Goal: Task Accomplishment & Management: Use online tool/utility

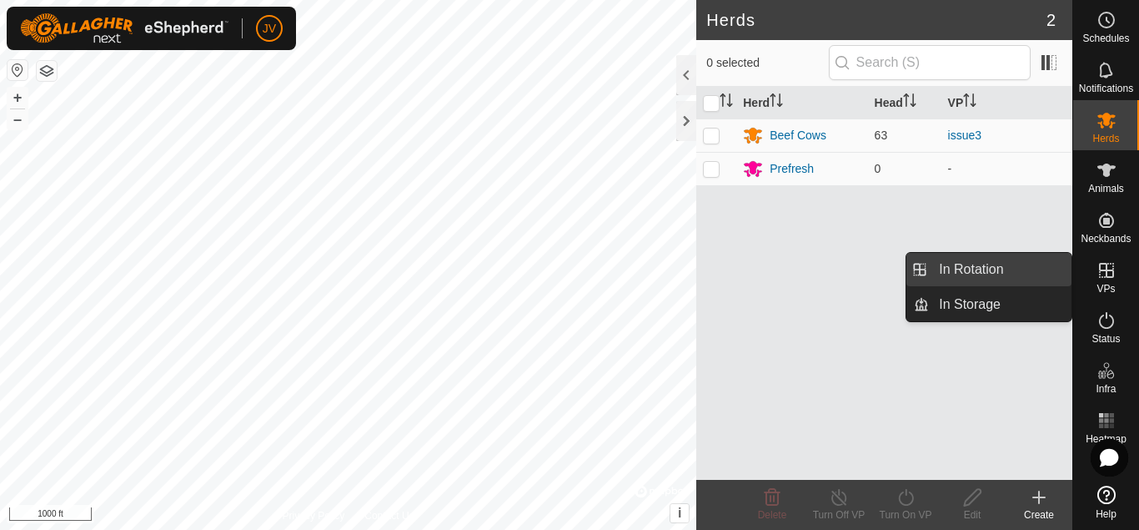
click at [990, 271] on link "In Rotation" at bounding box center [1000, 269] width 143 height 33
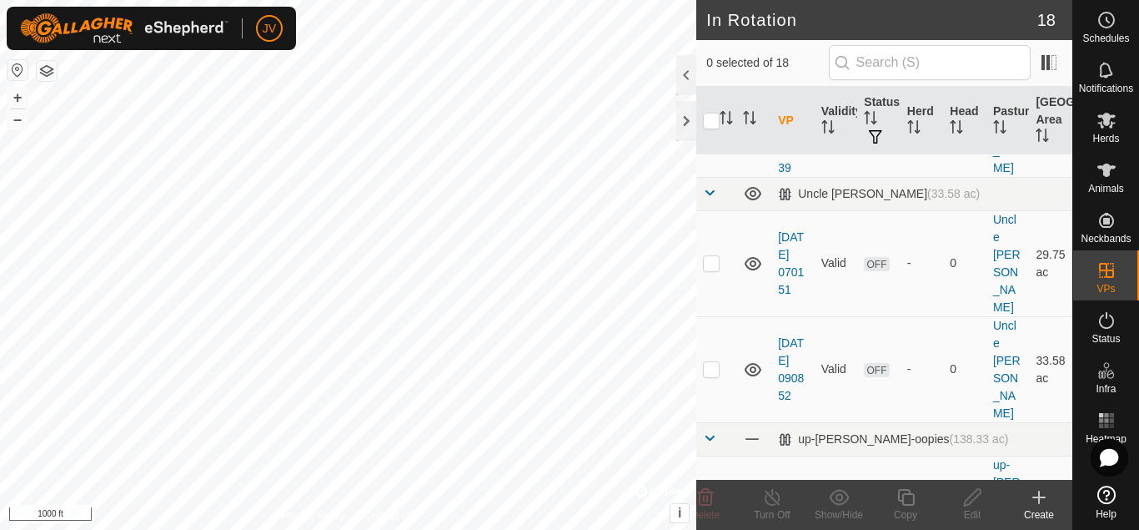
scroll to position [228, 0]
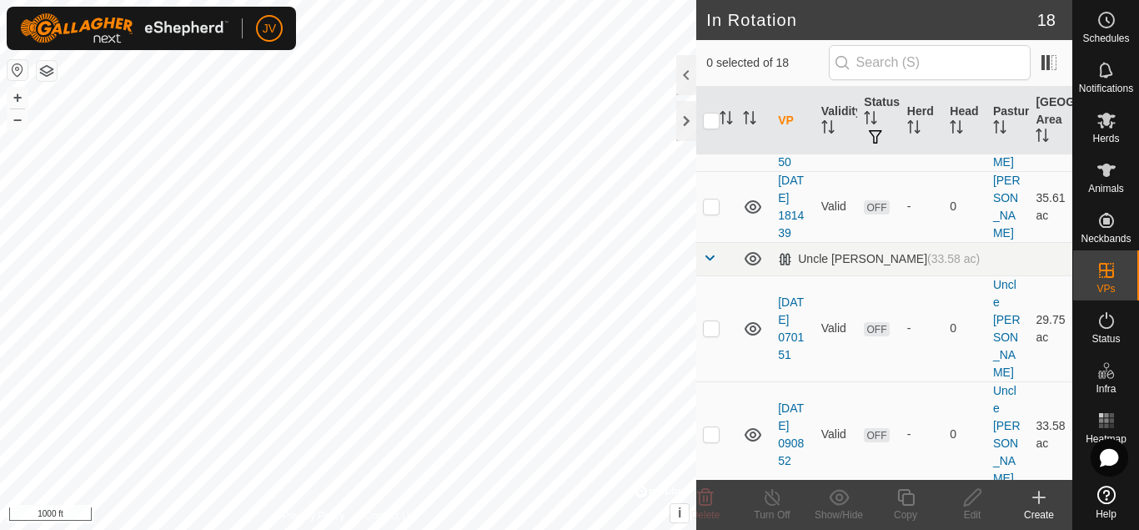
scroll to position [171, 0]
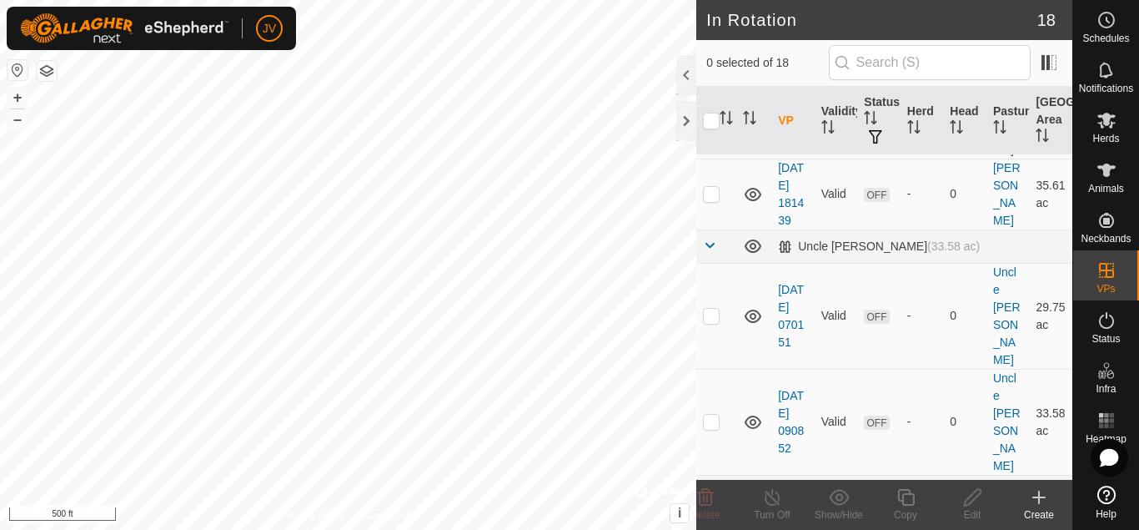
checkbox input "true"
checkbox input "false"
checkbox input "true"
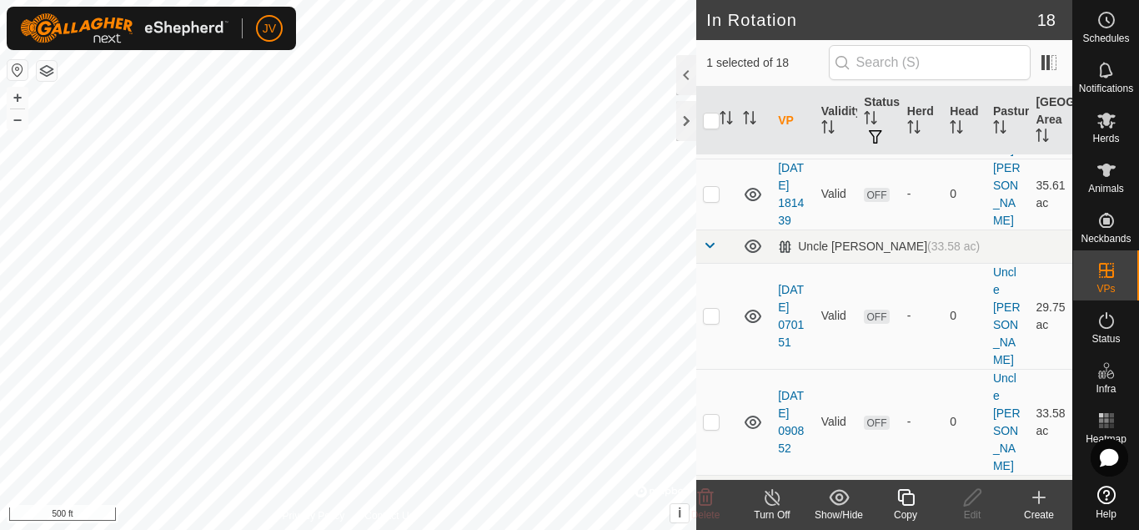
checkbox input "true"
checkbox input "false"
click at [1111, 130] on es-mob-svg-icon at bounding box center [1107, 120] width 30 height 27
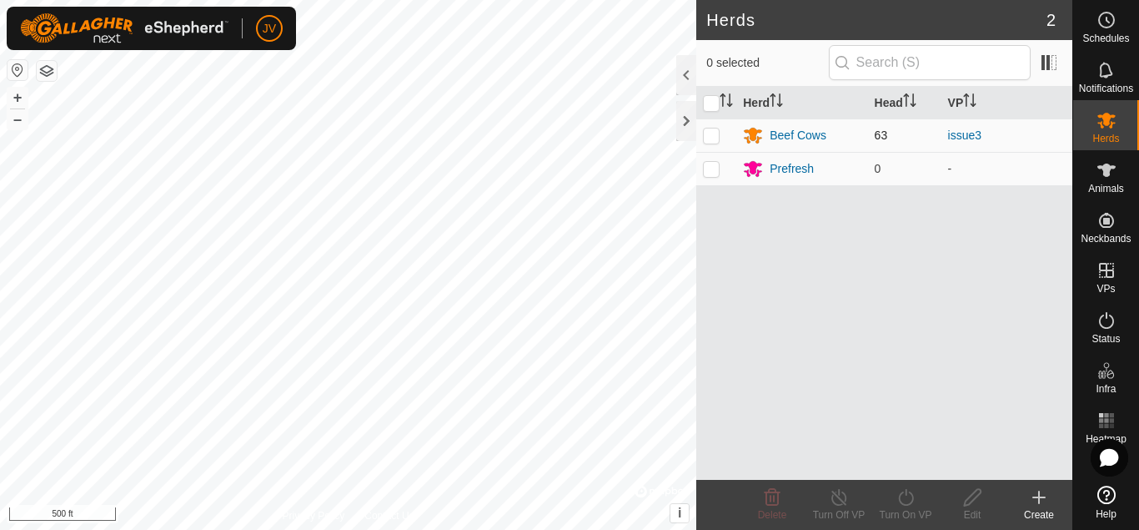
click at [712, 134] on p-checkbox at bounding box center [711, 134] width 17 height 13
checkbox input "true"
click at [909, 499] on icon at bounding box center [906, 497] width 21 height 20
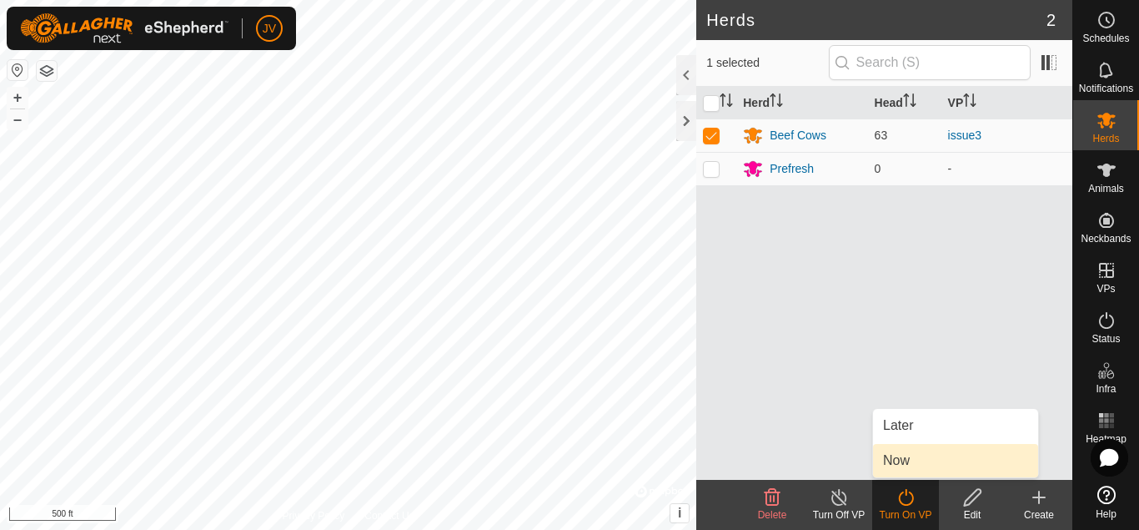
click at [910, 458] on link "Now" at bounding box center [955, 460] width 165 height 33
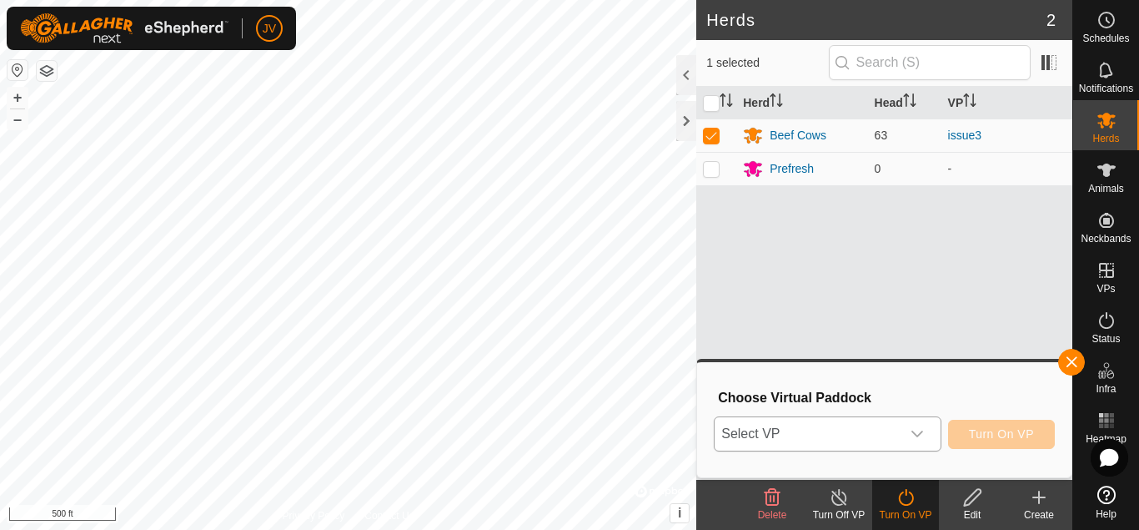
click at [917, 435] on icon "dropdown trigger" at bounding box center [917, 433] width 13 height 13
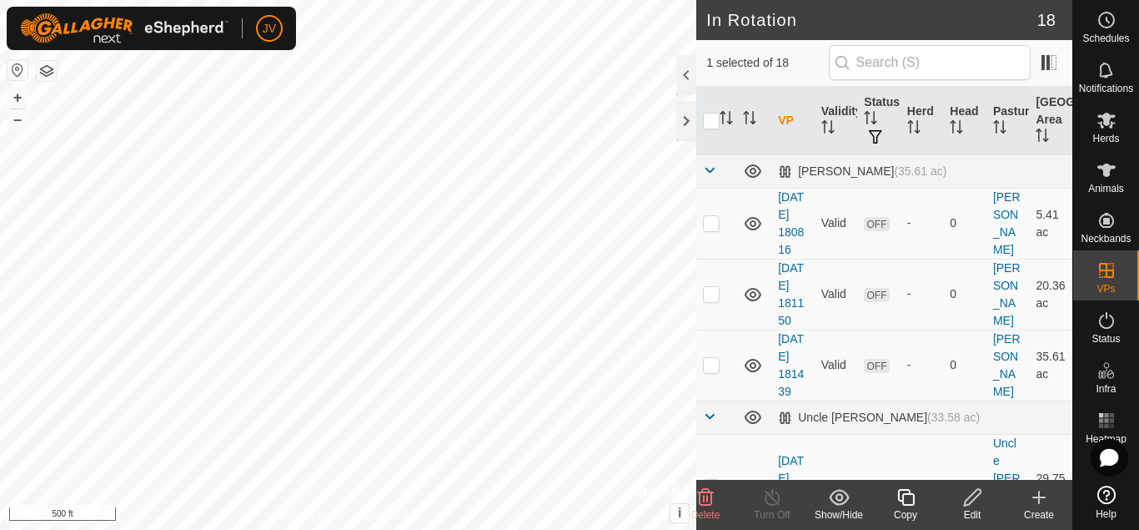
checkbox input "true"
checkbox input "false"
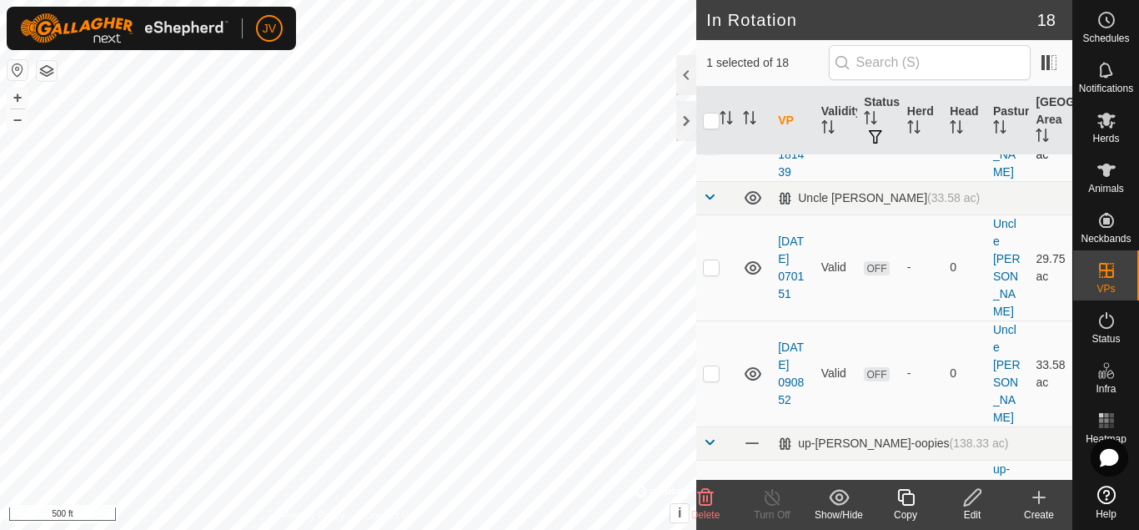
scroll to position [252, 0]
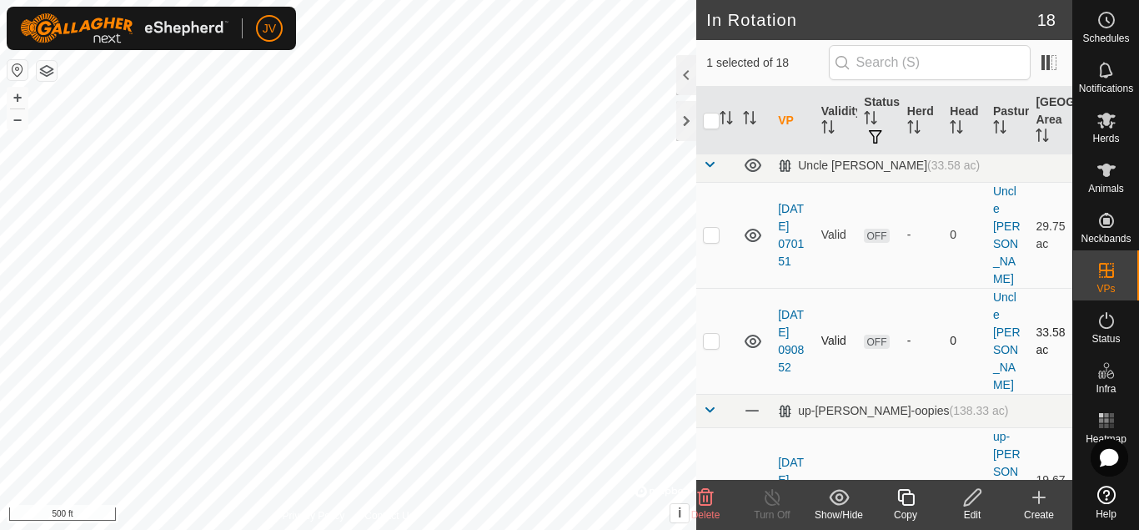
checkbox input "false"
checkbox input "true"
click at [910, 498] on icon at bounding box center [906, 497] width 21 height 20
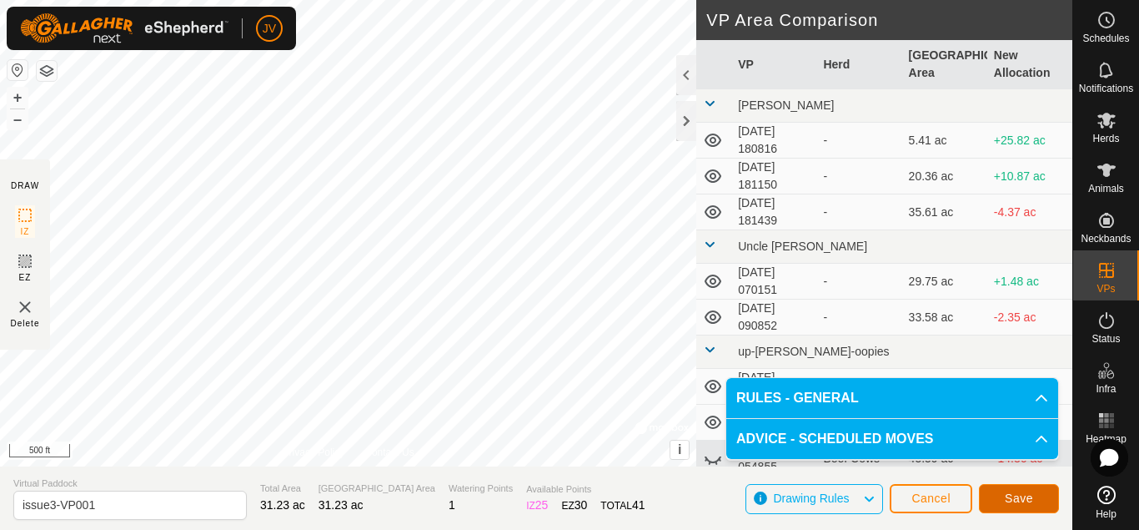
click at [1007, 495] on span "Save" at bounding box center [1019, 497] width 28 height 13
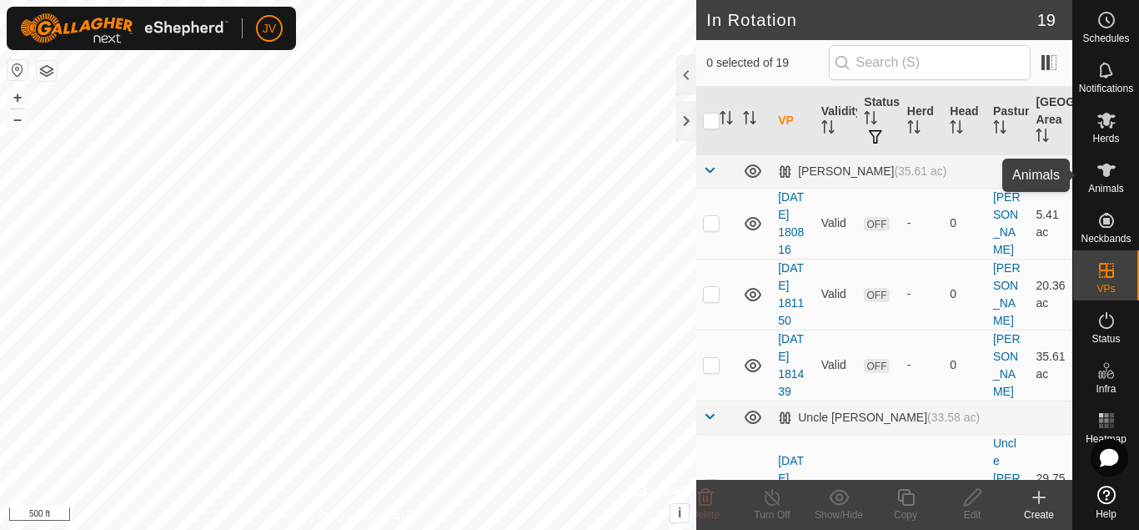
click at [1107, 170] on icon at bounding box center [1107, 169] width 18 height 13
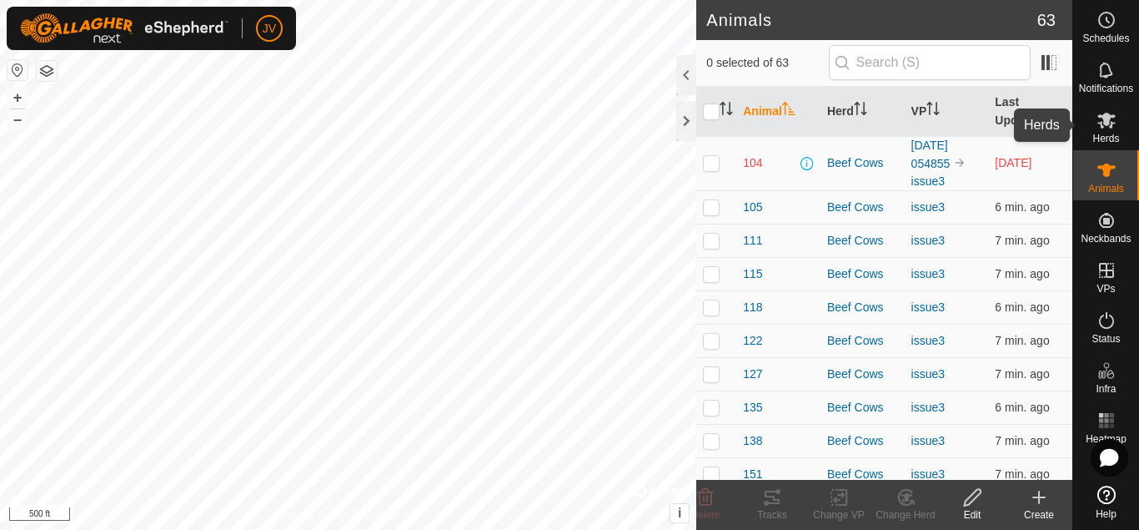
click at [1104, 123] on icon at bounding box center [1107, 121] width 18 height 16
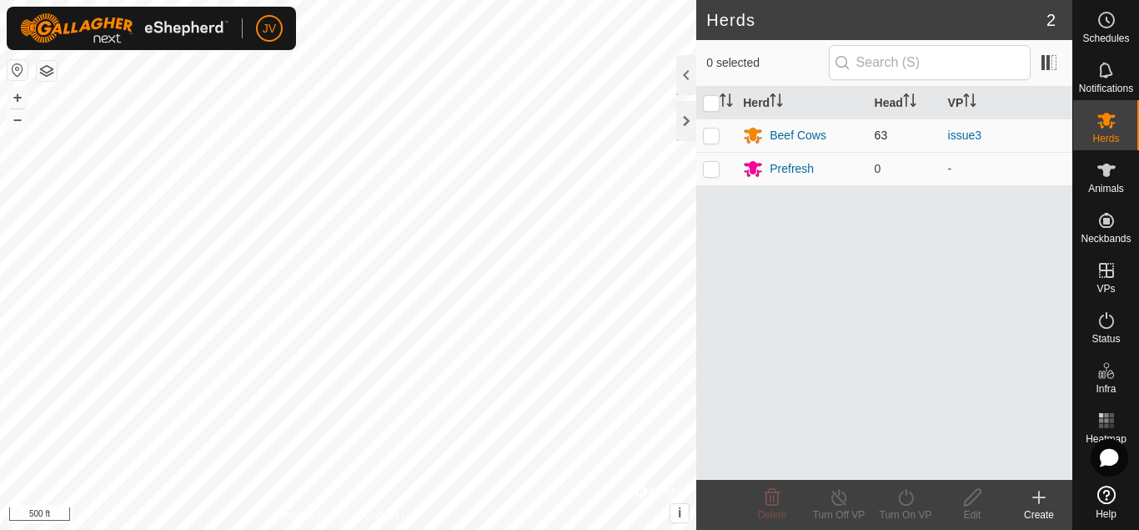
click at [714, 139] on p-checkbox at bounding box center [711, 134] width 17 height 13
checkbox input "true"
click at [841, 500] on line at bounding box center [838, 497] width 13 height 13
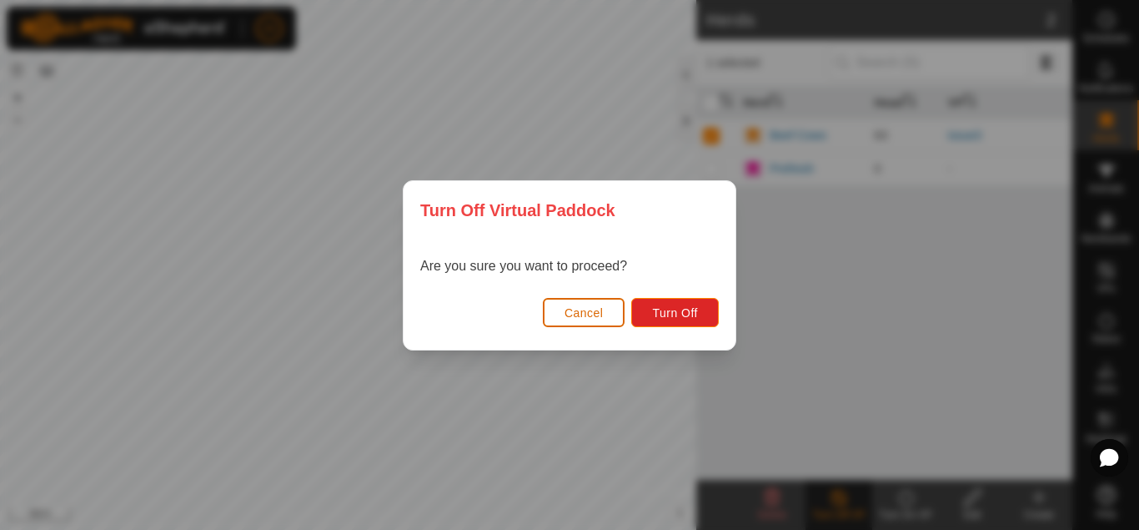
click at [577, 310] on span "Cancel" at bounding box center [584, 312] width 39 height 13
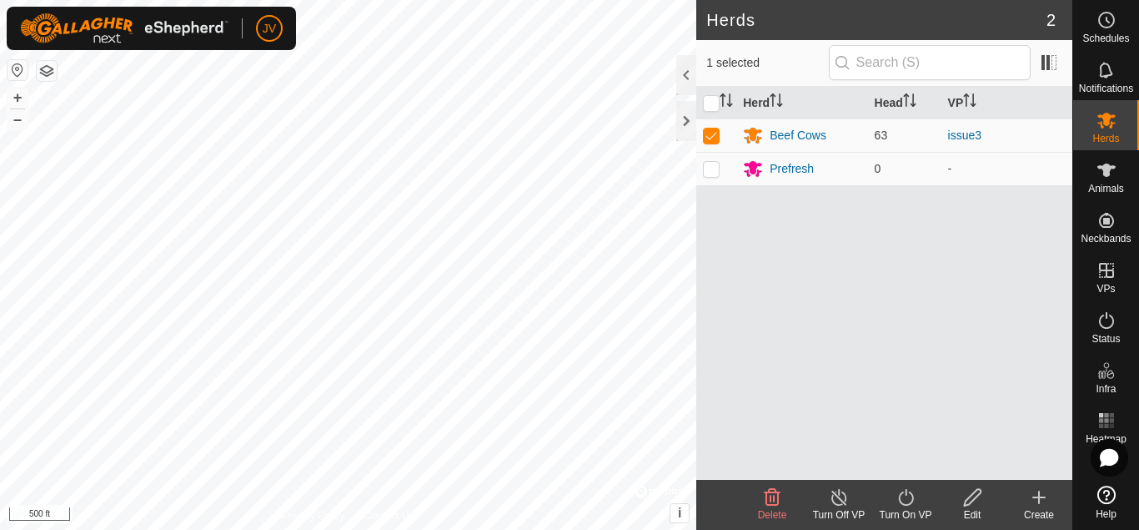
click at [909, 496] on icon at bounding box center [906, 497] width 21 height 20
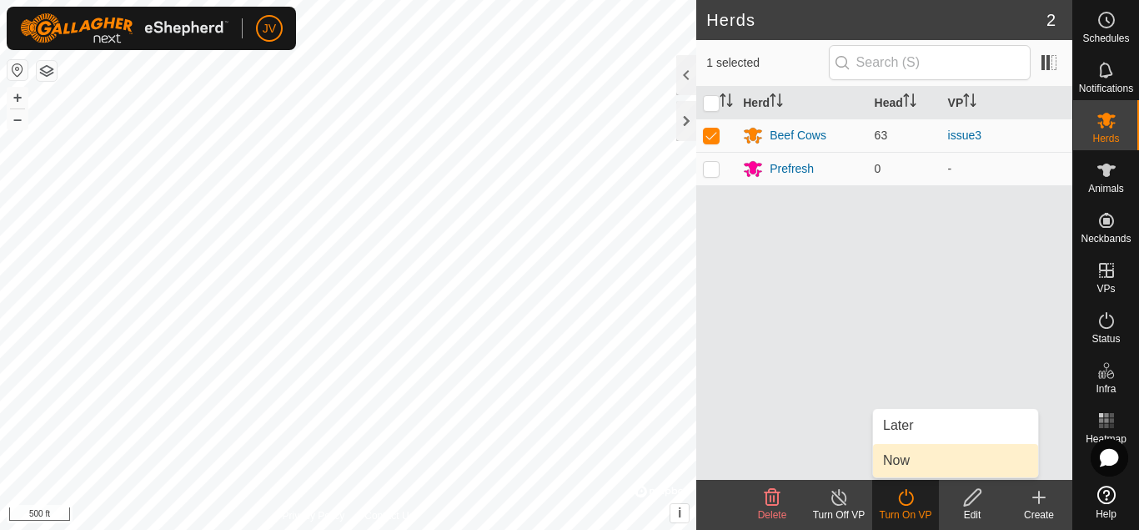
click at [900, 462] on link "Now" at bounding box center [955, 460] width 165 height 33
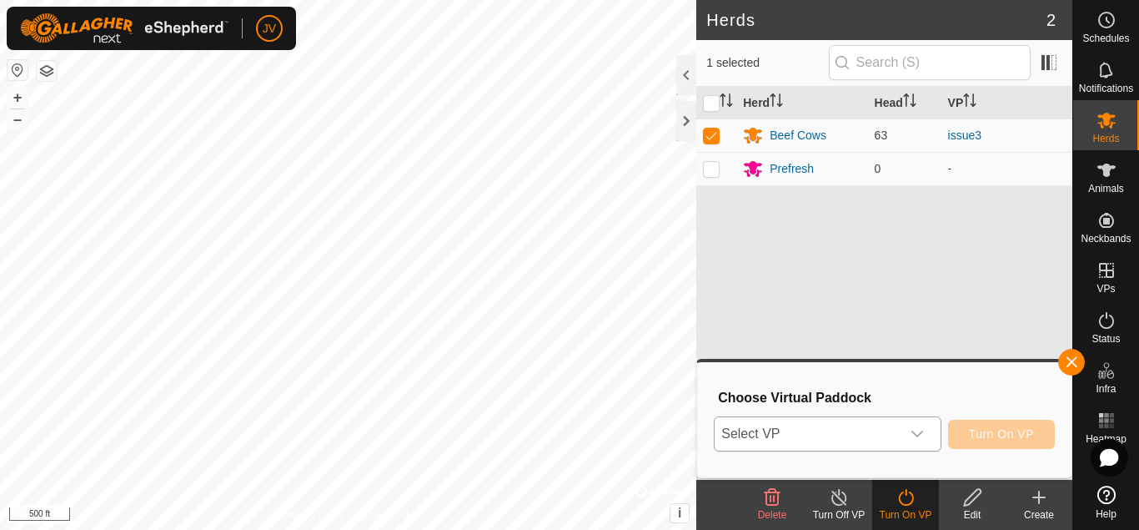
click at [914, 429] on icon "dropdown trigger" at bounding box center [917, 433] width 13 height 13
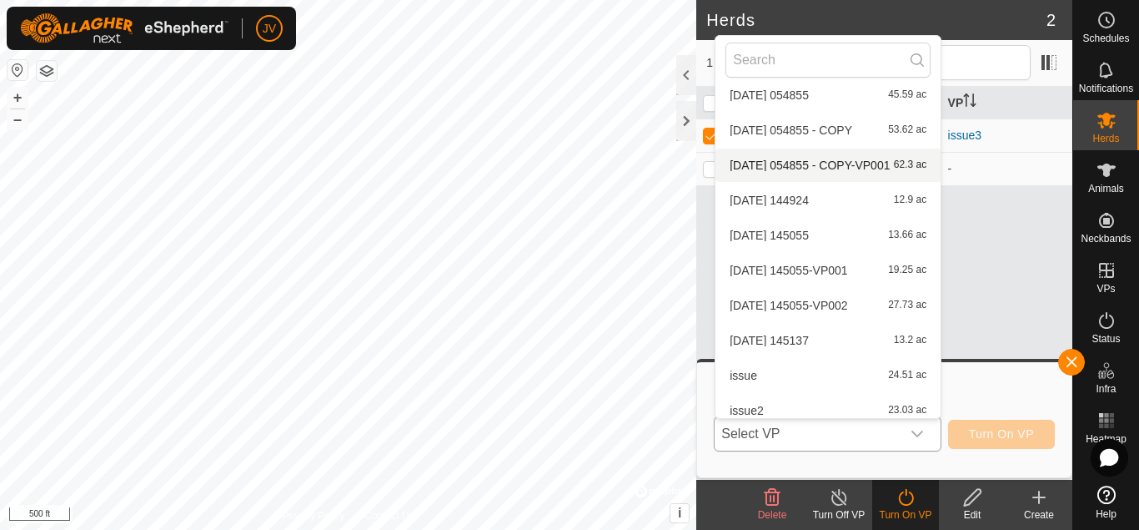
scroll to position [445, 0]
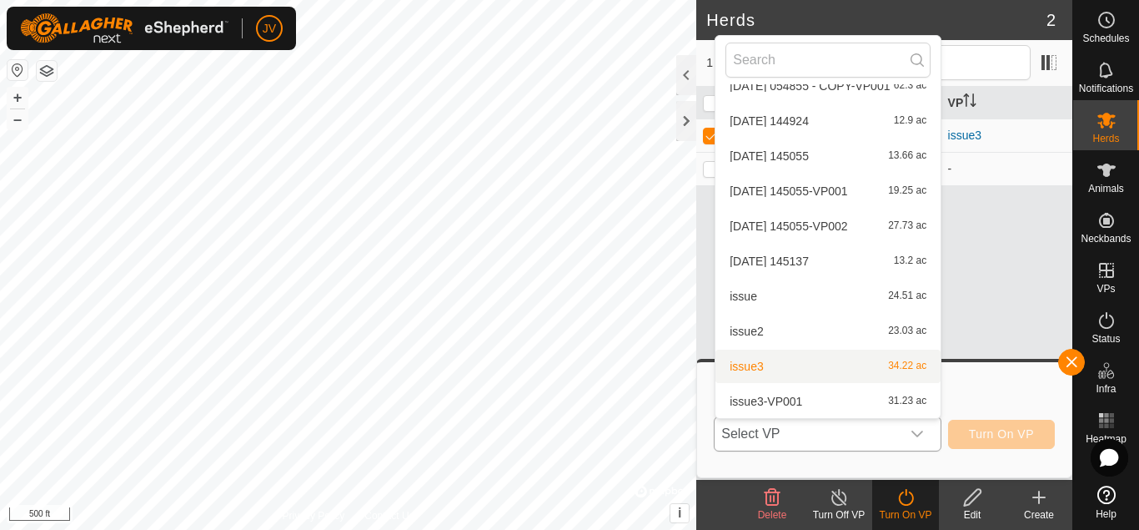
click at [835, 373] on li "issue3 34.22 ac" at bounding box center [828, 366] width 225 height 33
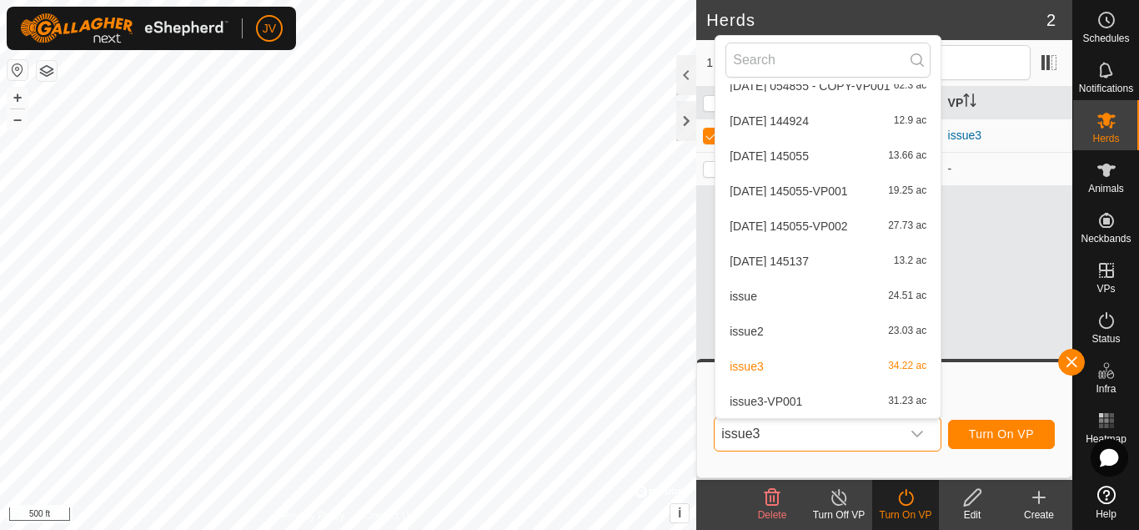
scroll to position [0, 0]
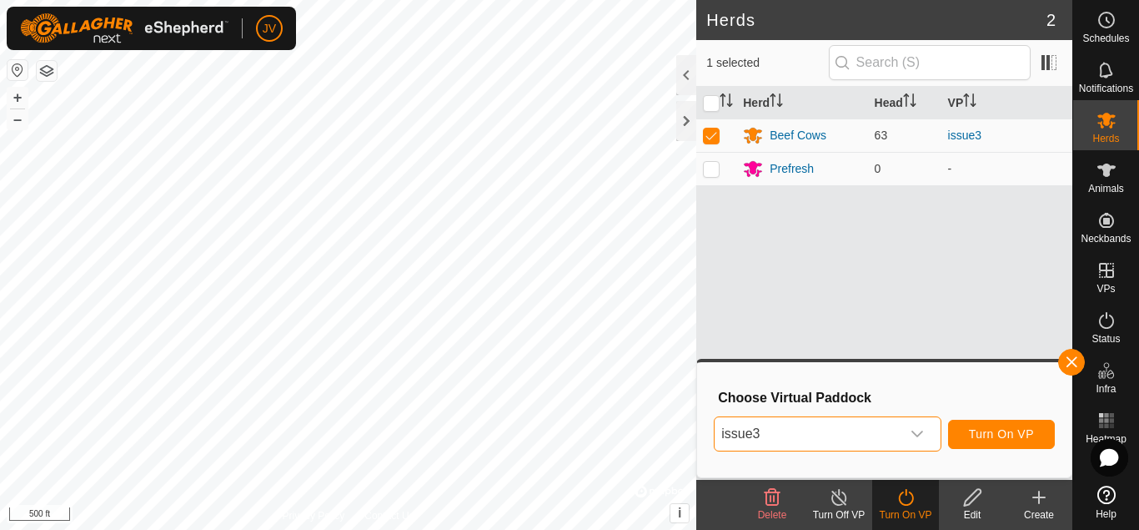
click at [914, 436] on icon "dropdown trigger" at bounding box center [917, 433] width 13 height 13
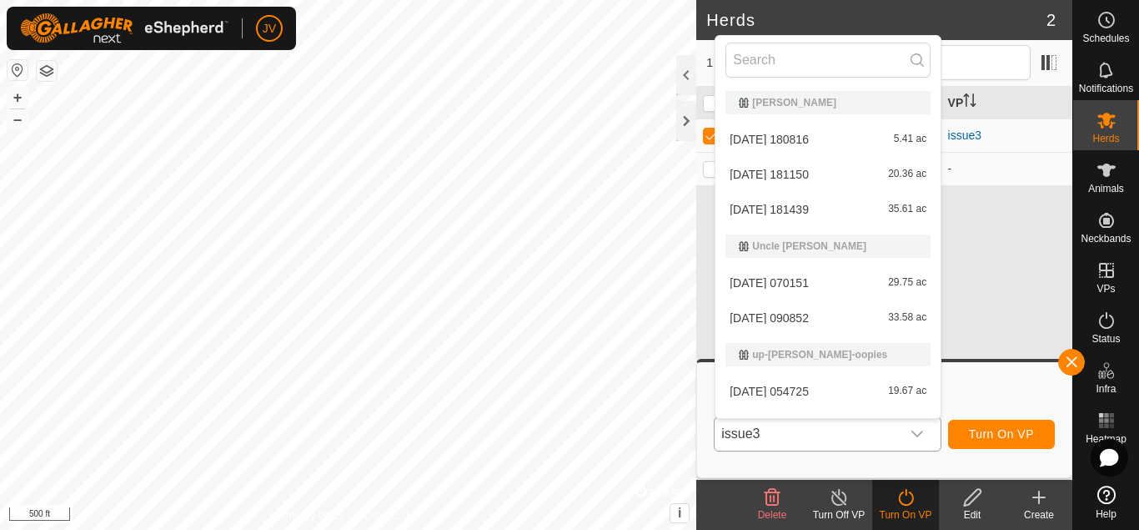
scroll to position [410, 0]
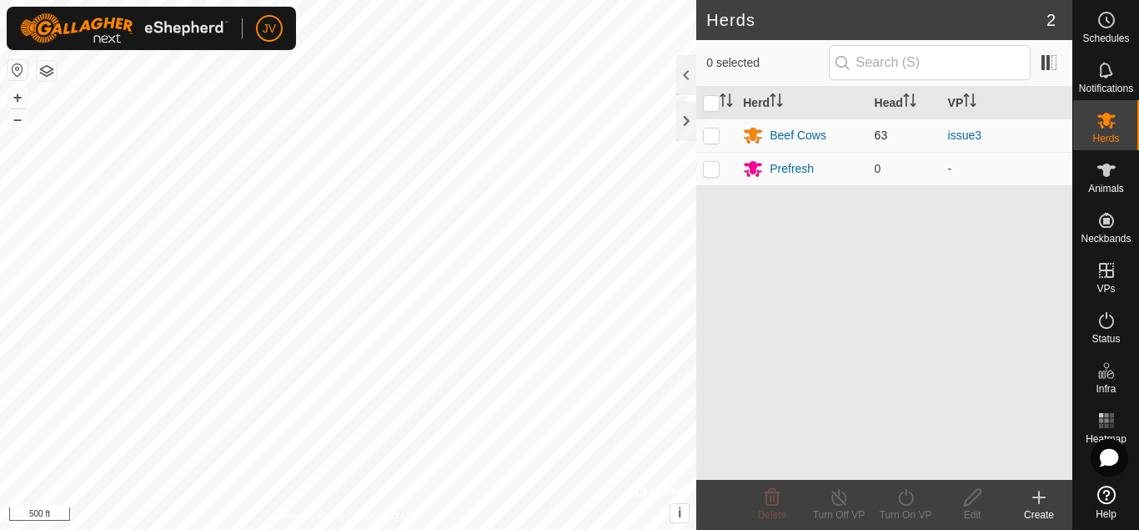
click at [714, 134] on p-checkbox at bounding box center [711, 134] width 17 height 13
checkbox input "true"
click at [910, 502] on icon at bounding box center [906, 497] width 21 height 20
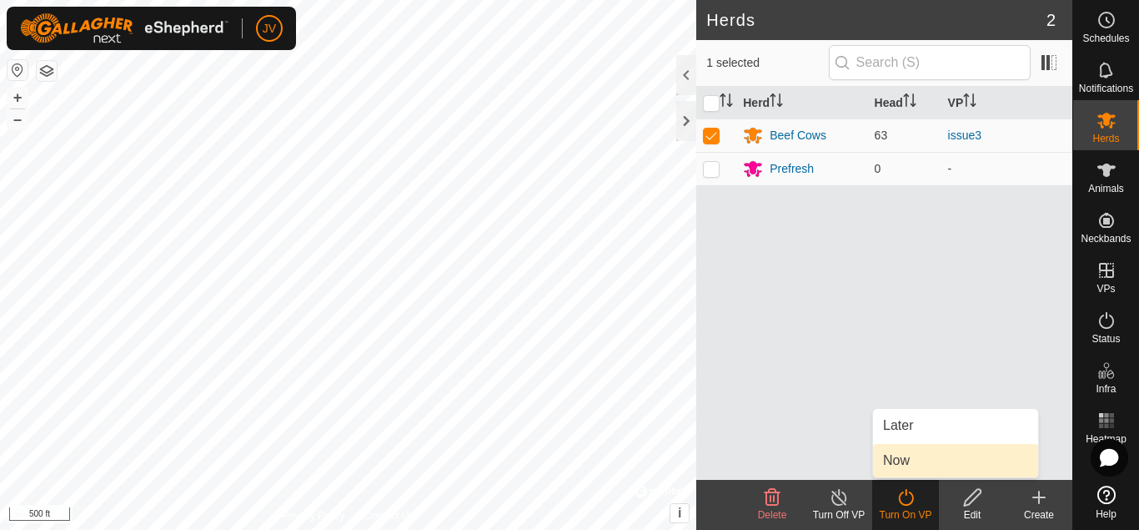
click at [903, 463] on link "Now" at bounding box center [955, 460] width 165 height 33
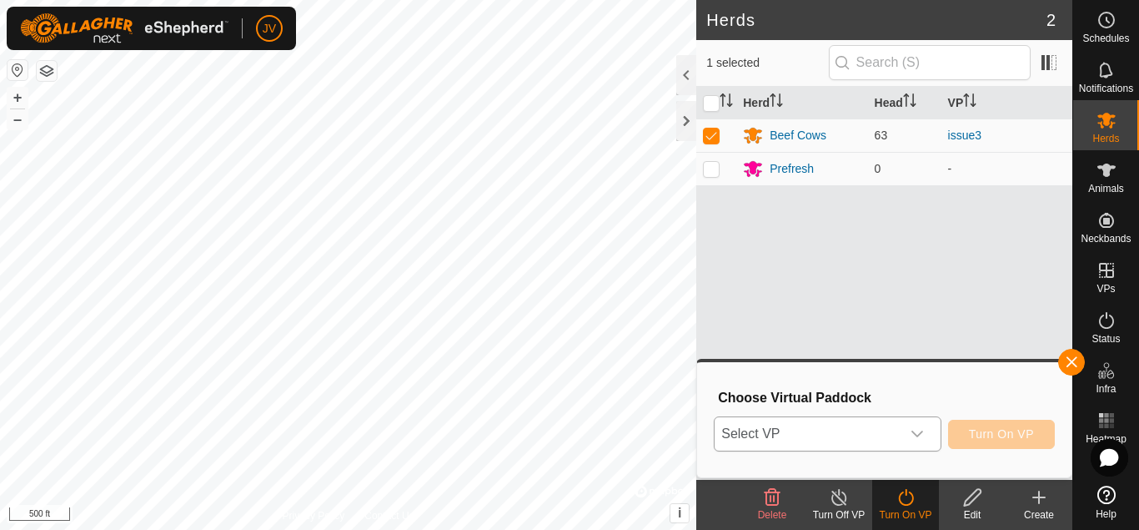
click at [918, 431] on icon "dropdown trigger" at bounding box center [917, 433] width 13 height 13
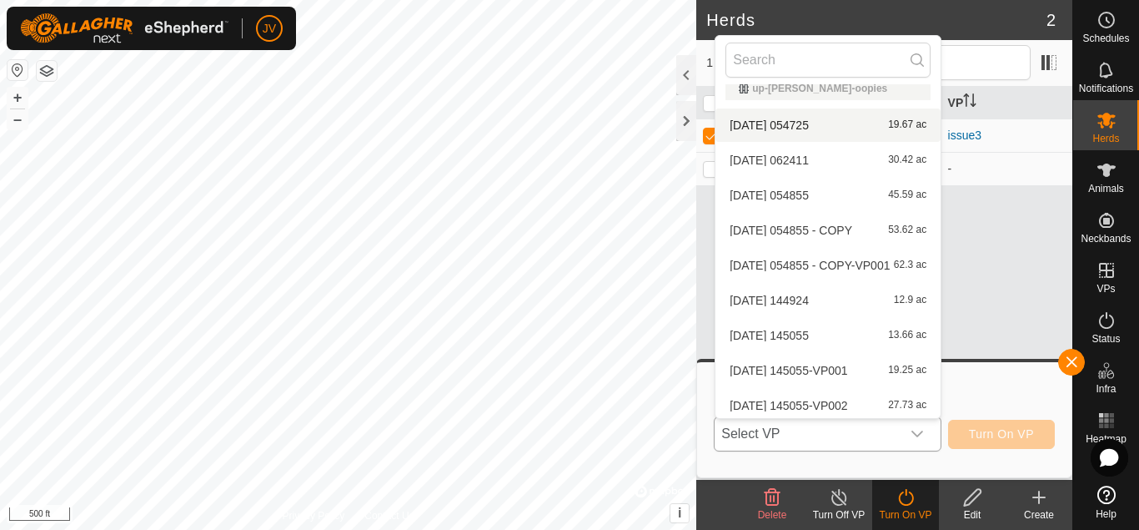
scroll to position [445, 0]
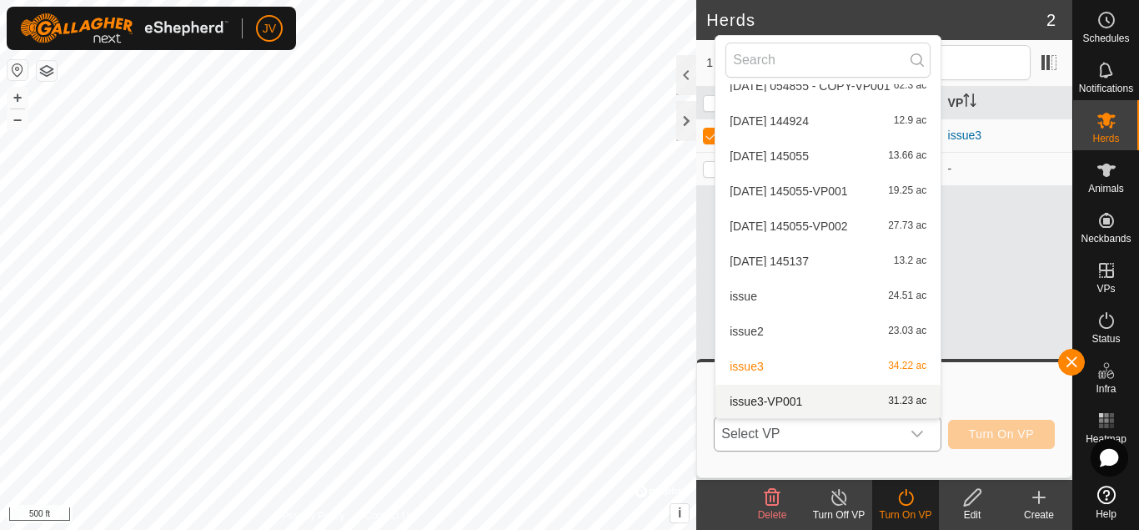
click at [786, 399] on li "issue3-VP001 31.23 ac" at bounding box center [828, 401] width 225 height 33
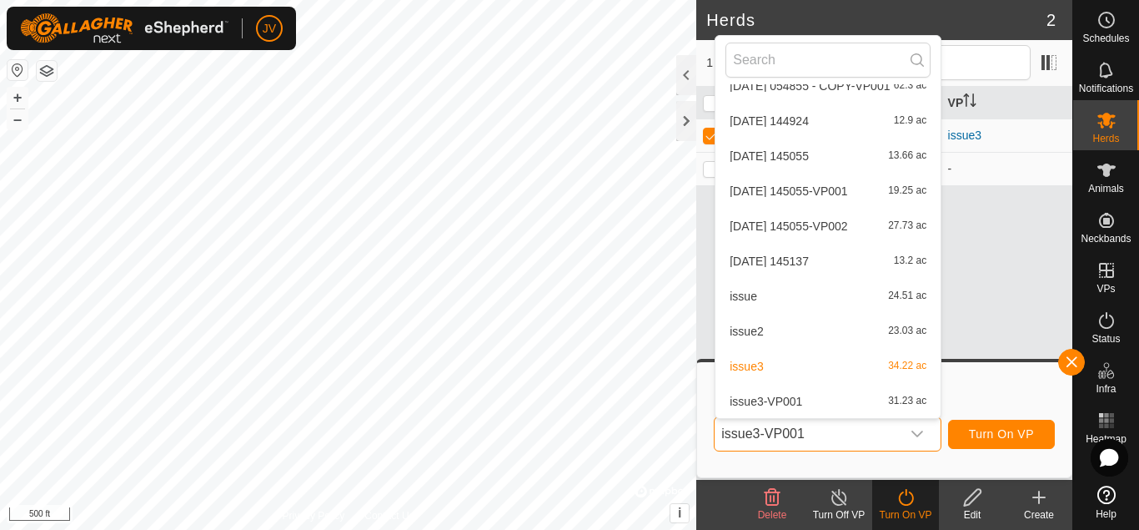
scroll to position [0, 0]
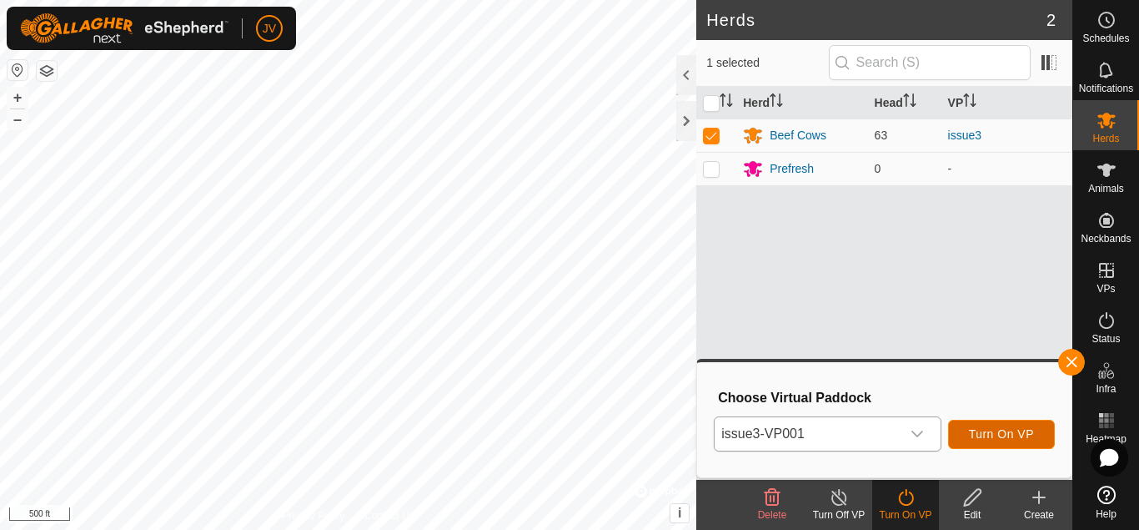
click at [1015, 425] on button "Turn On VP" at bounding box center [1001, 434] width 107 height 29
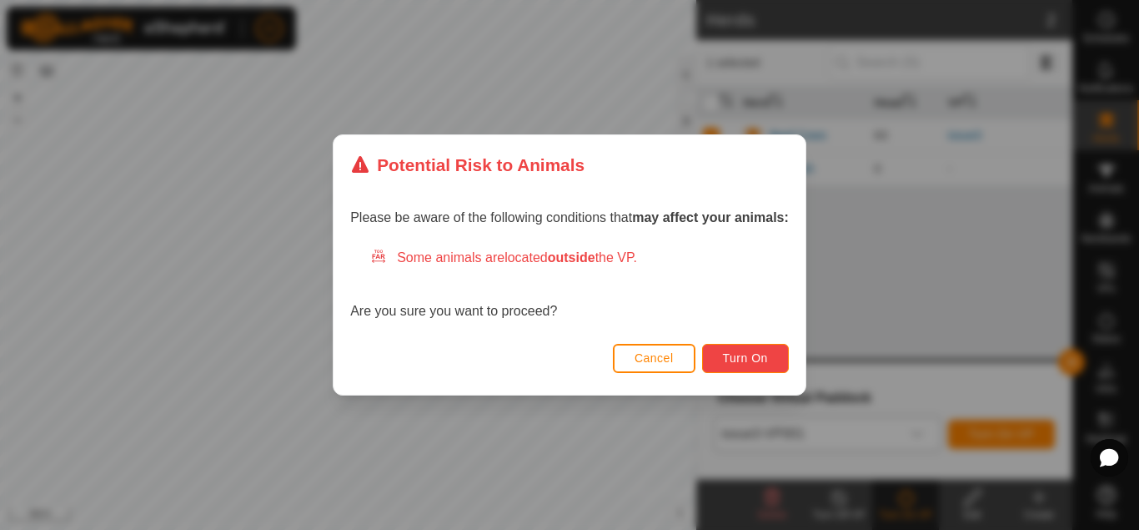
click at [758, 355] on span "Turn On" at bounding box center [745, 357] width 45 height 13
